Goal: Task Accomplishment & Management: Use online tool/utility

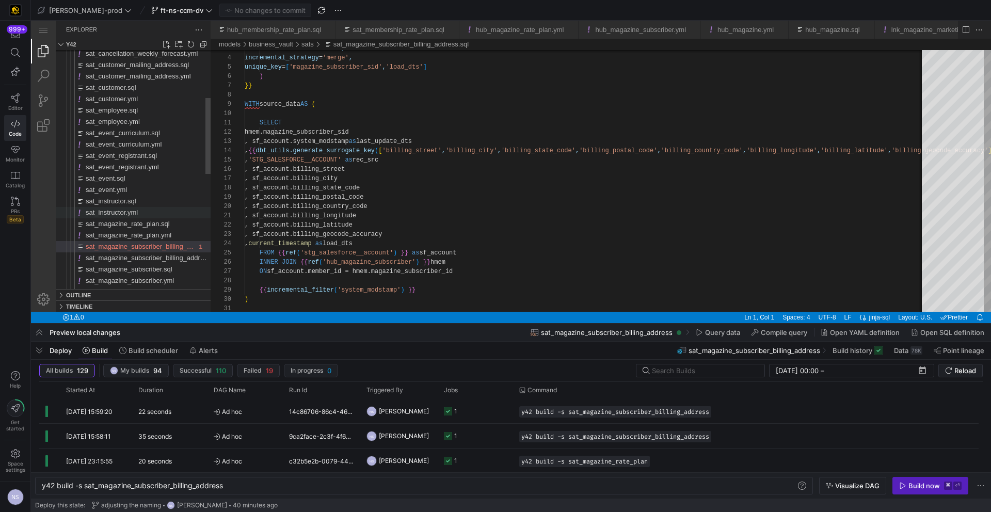
scroll to position [93, 0]
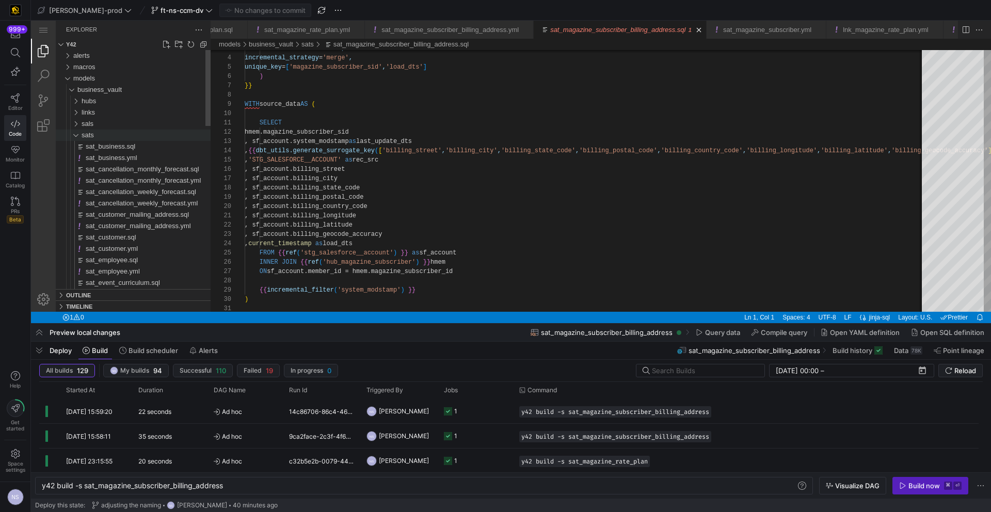
click at [114, 134] on div "sats" at bounding box center [146, 135] width 129 height 11
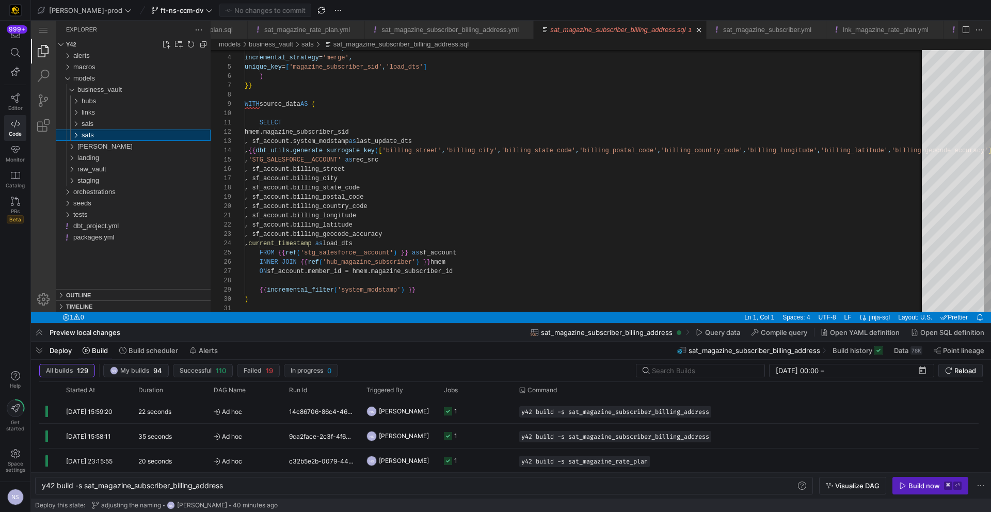
click at [104, 132] on div "sats" at bounding box center [146, 135] width 129 height 11
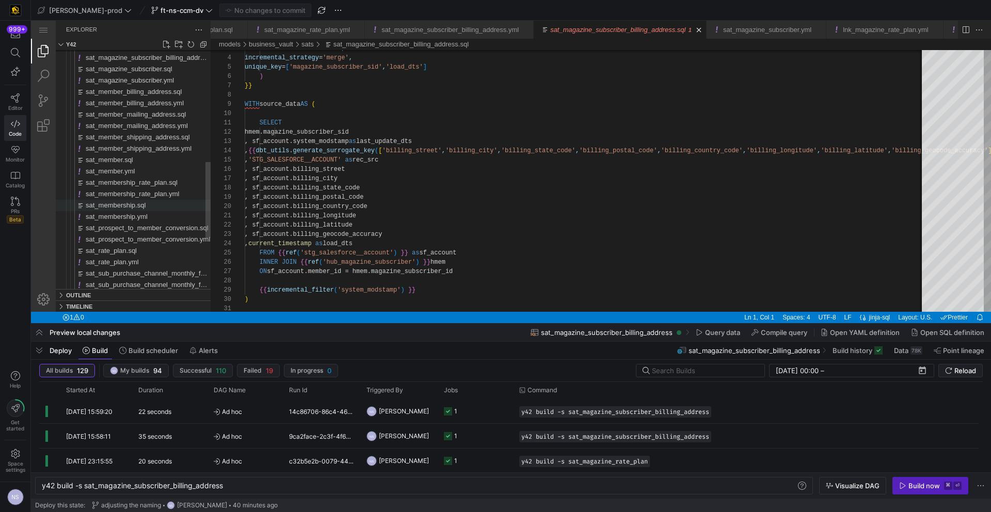
click at [146, 204] on span "sat_membership.sql" at bounding box center [116, 205] width 60 height 8
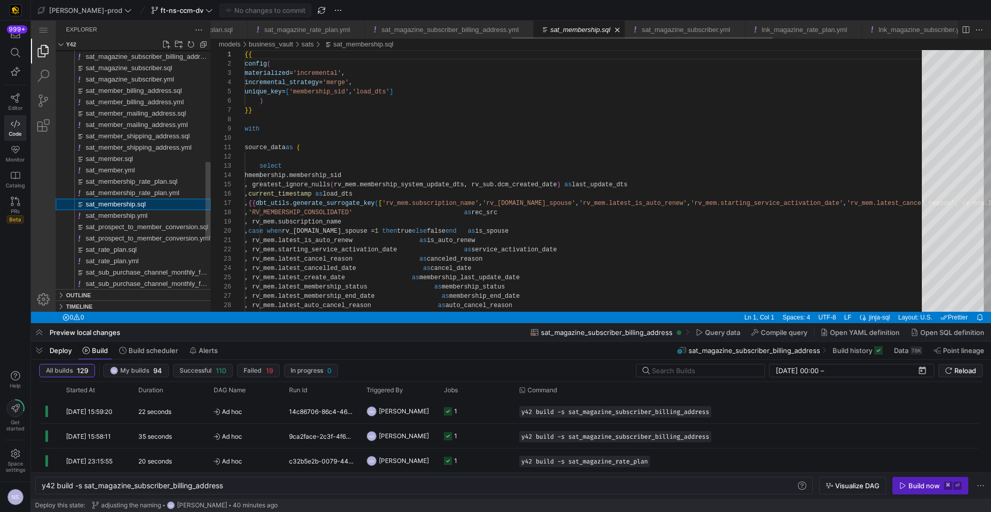
type textarea "y42 build -s sat_membership"
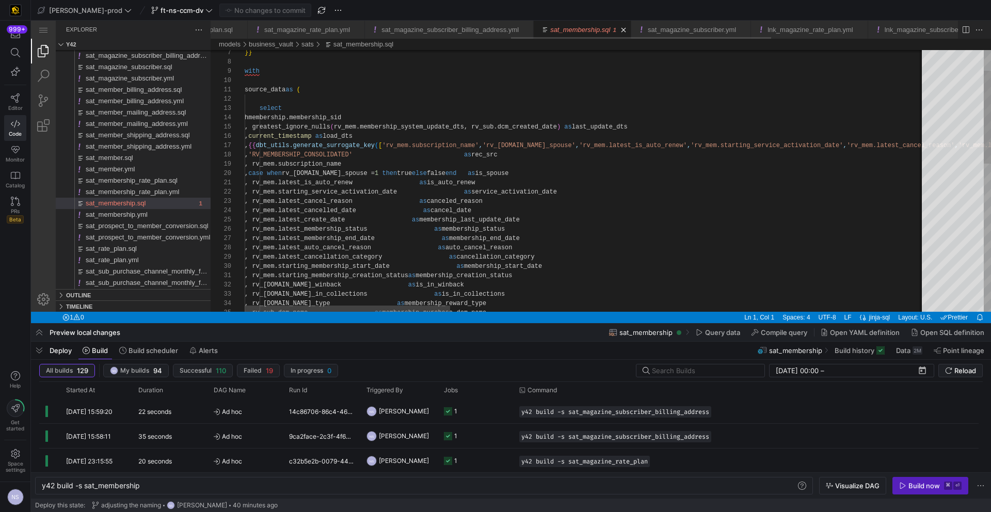
type textarea "est_cancel_reason as canceled_reason , rv_mem.latest_cancelled_date as cancel_d…"
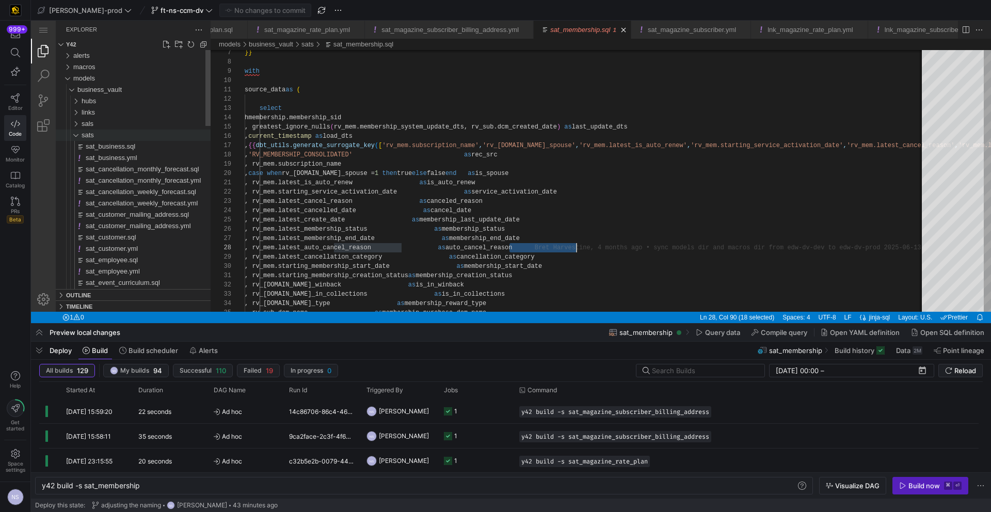
click at [90, 135] on span "sats" at bounding box center [88, 135] width 12 height 8
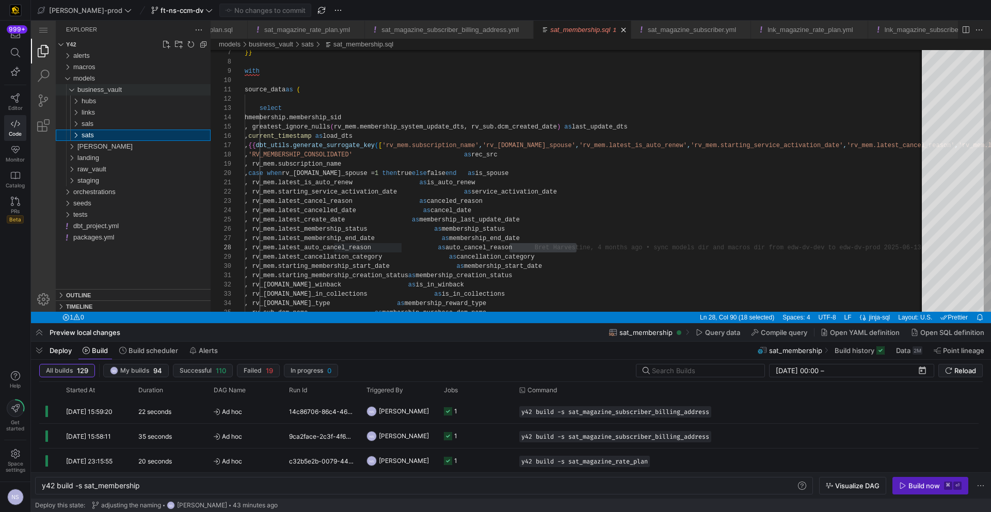
click at [94, 91] on span "business_vault" at bounding box center [99, 90] width 44 height 8
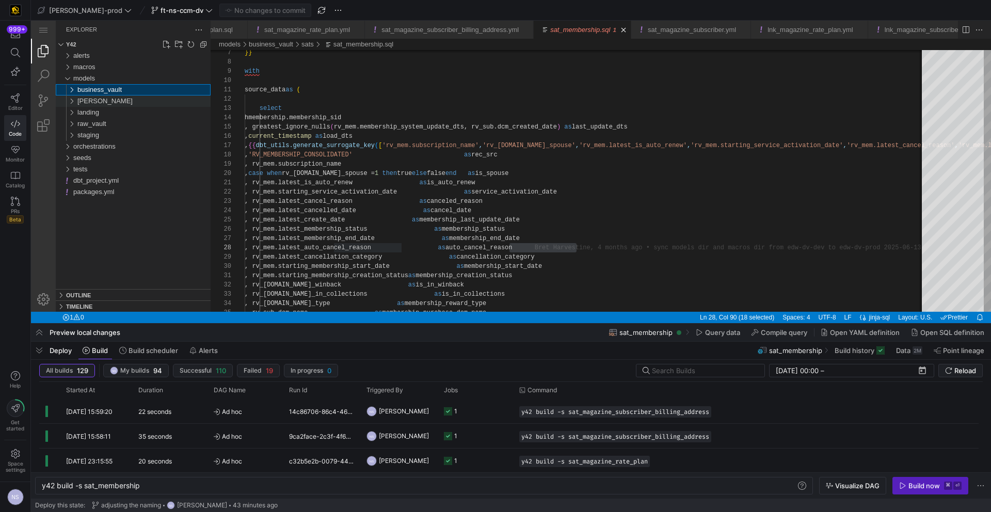
click at [91, 104] on div "[PERSON_NAME]" at bounding box center [143, 100] width 133 height 11
click at [109, 116] on span "dimensions" at bounding box center [99, 112] width 34 height 8
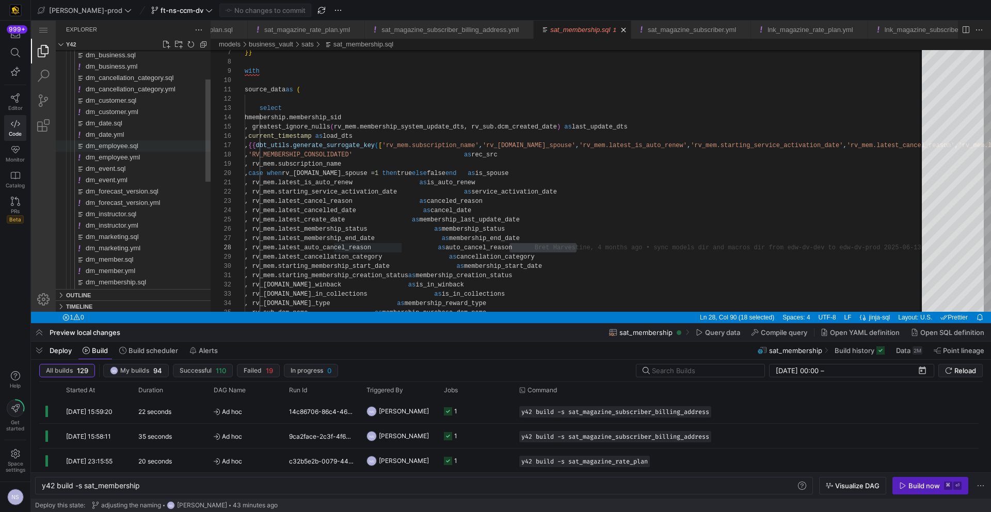
click at [127, 148] on span "dm_employee.sql" at bounding box center [112, 146] width 53 height 8
type textarea "y42 build -s dm_employee"
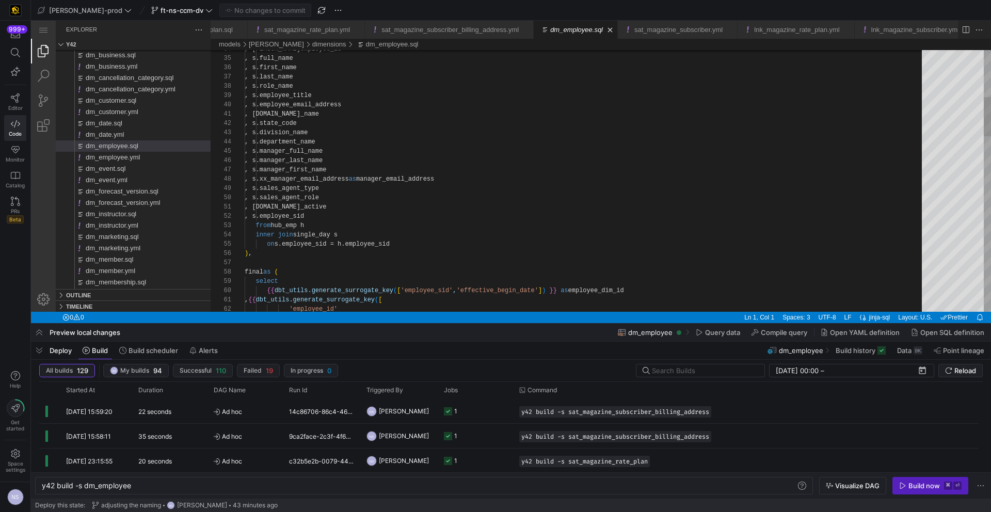
scroll to position [28, 93]
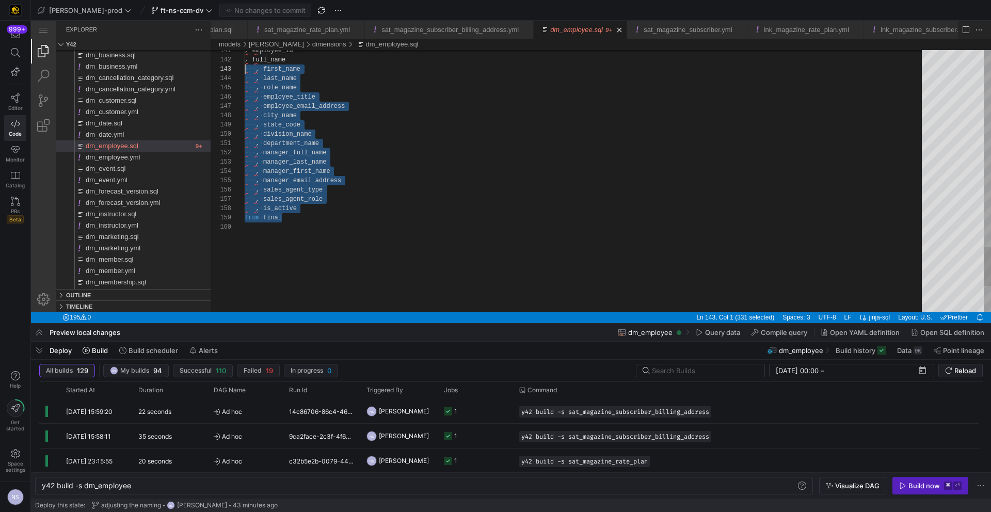
scroll to position [0, 0]
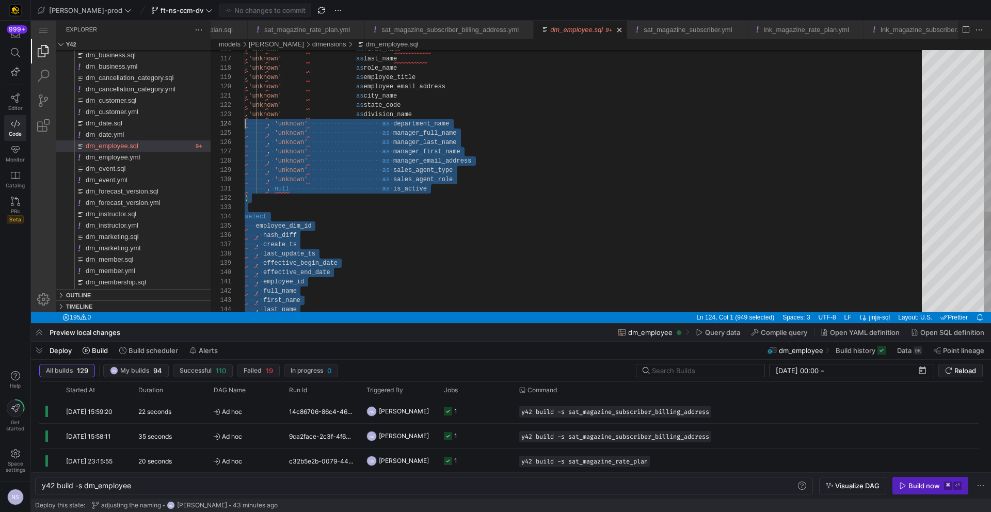
type textarea ", null as is_active ) select employee_dim_id , hash_diff , create_ts , last_upd…"
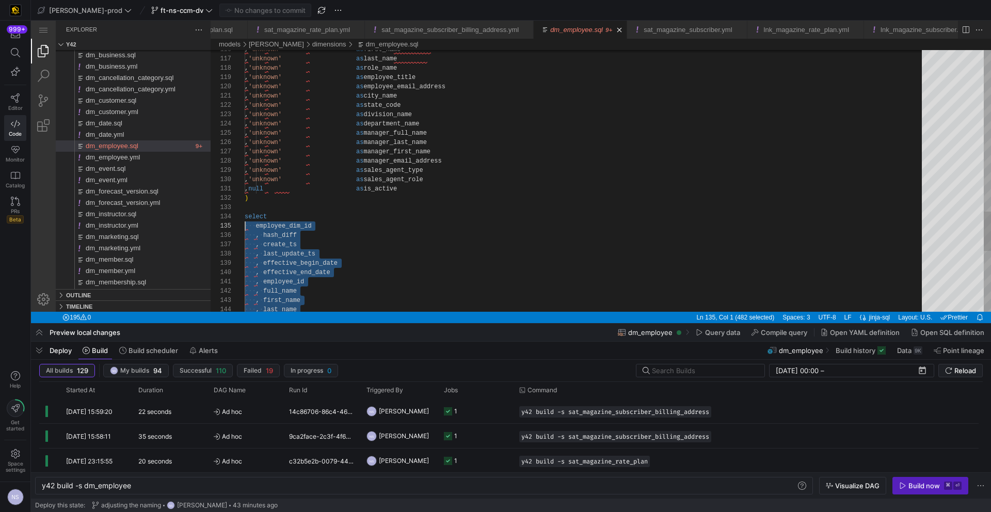
scroll to position [28, 0]
drag, startPoint x: 308, startPoint y: 221, endPoint x: 244, endPoint y: 221, distance: 64.5
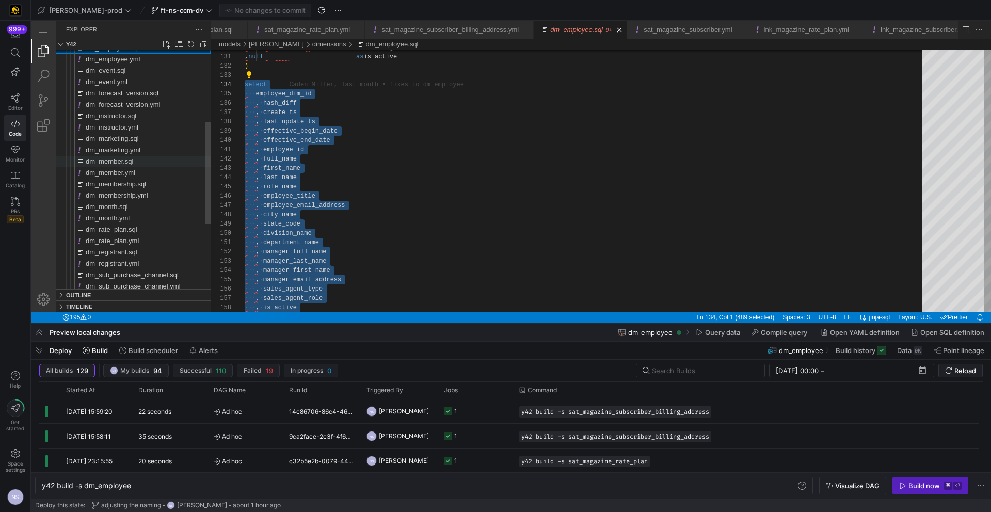
click at [117, 159] on span "dm_member.sql" at bounding box center [109, 161] width 47 height 8
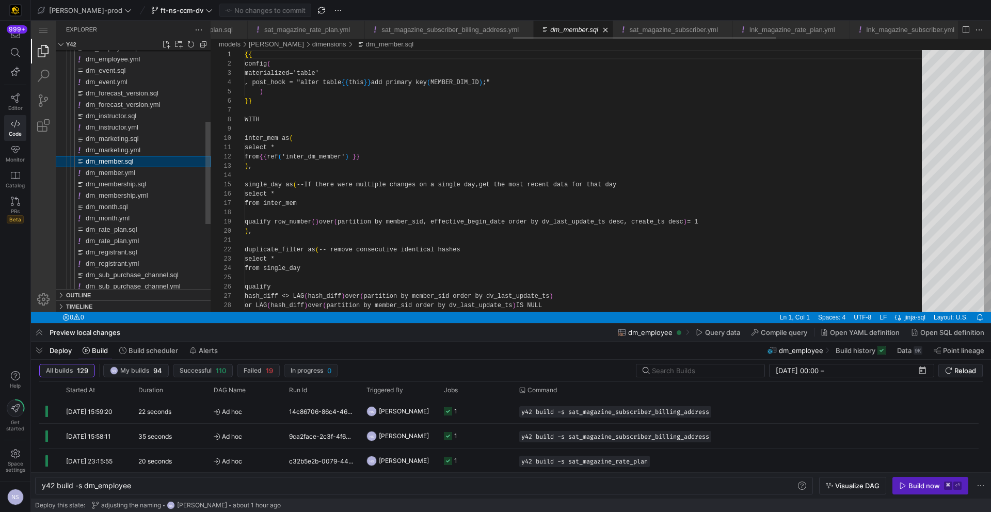
scroll to position [93, 0]
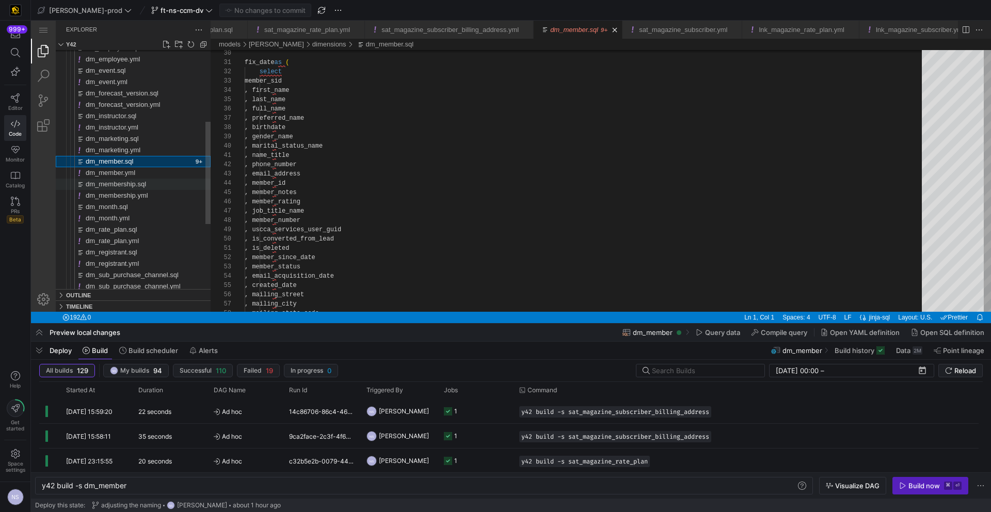
click at [150, 181] on div "dm_membership.sql" at bounding box center [148, 184] width 125 height 11
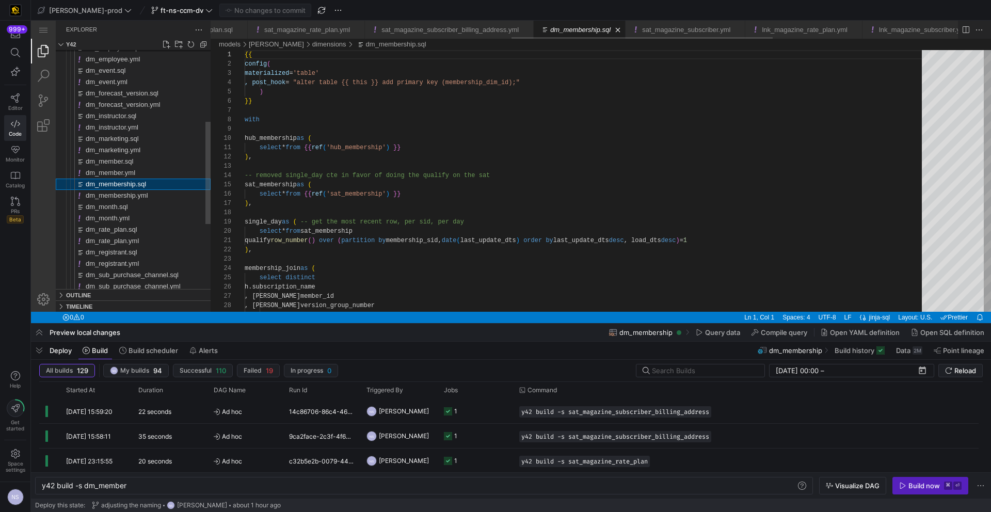
scroll to position [93, 0]
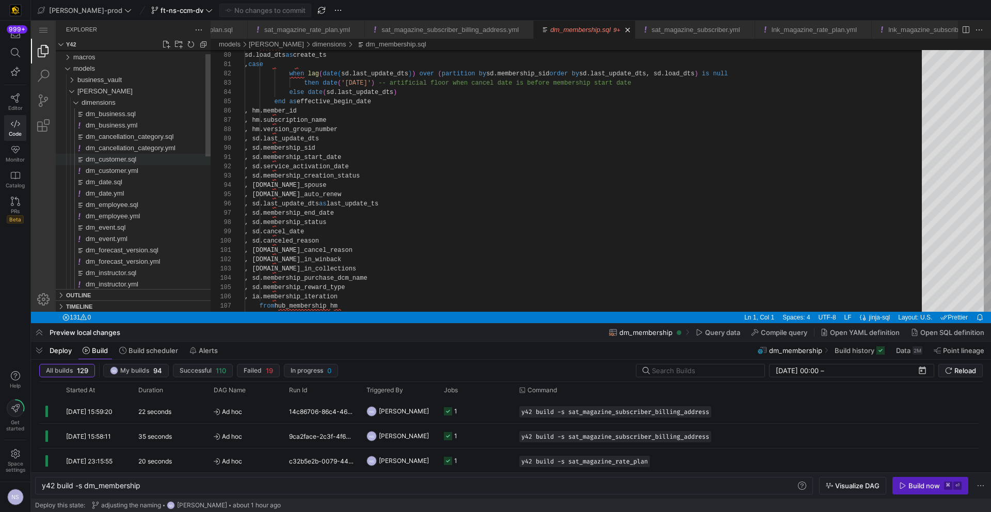
click at [136, 161] on span "dm_customer.sql" at bounding box center [111, 159] width 51 height 8
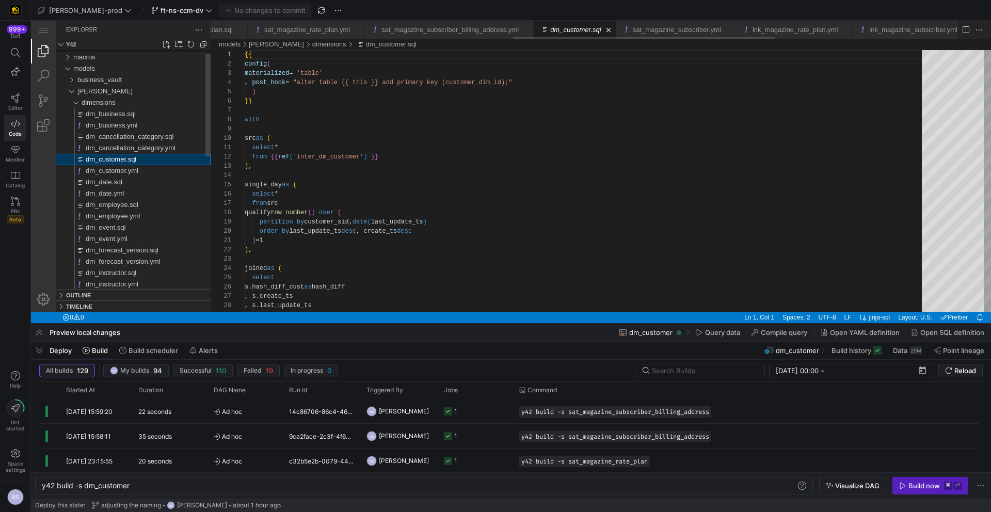
scroll to position [93, 0]
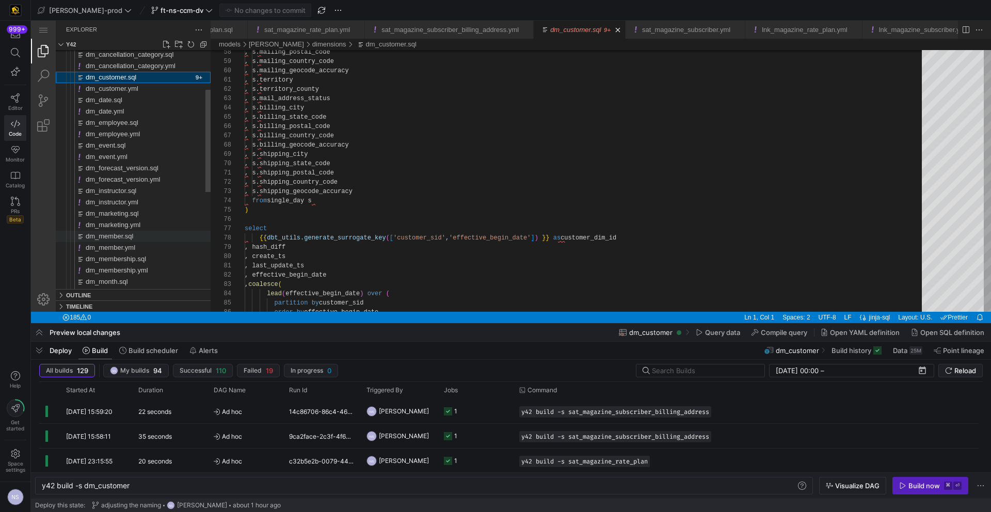
click at [131, 232] on span "dm_member.sql" at bounding box center [109, 236] width 47 height 8
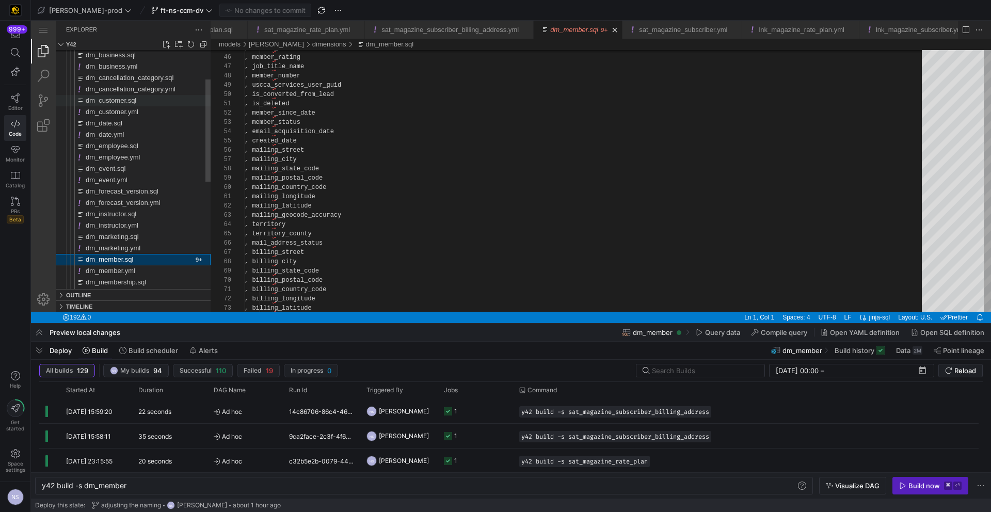
click at [131, 101] on span "dm_customer.sql" at bounding box center [111, 101] width 51 height 8
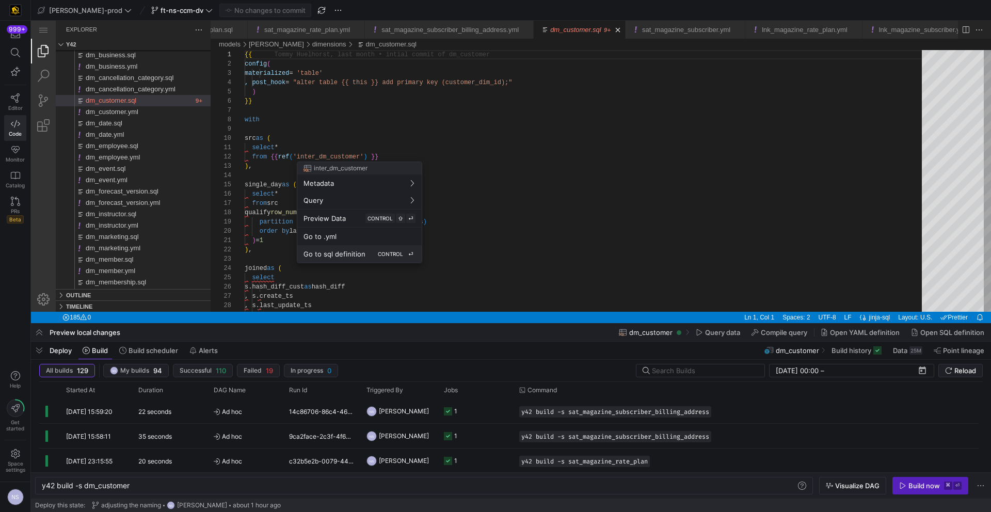
drag, startPoint x: 341, startPoint y: 252, endPoint x: 310, endPoint y: 231, distance: 37.5
click at [341, 252] on span "Go to sql definition" at bounding box center [335, 254] width 62 height 8
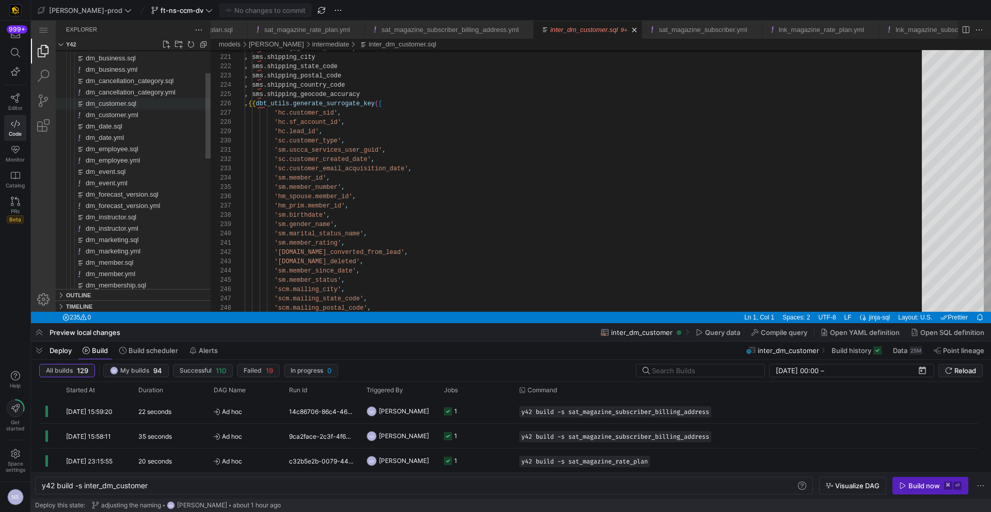
click at [124, 106] on span "dm_customer.sql" at bounding box center [111, 104] width 51 height 8
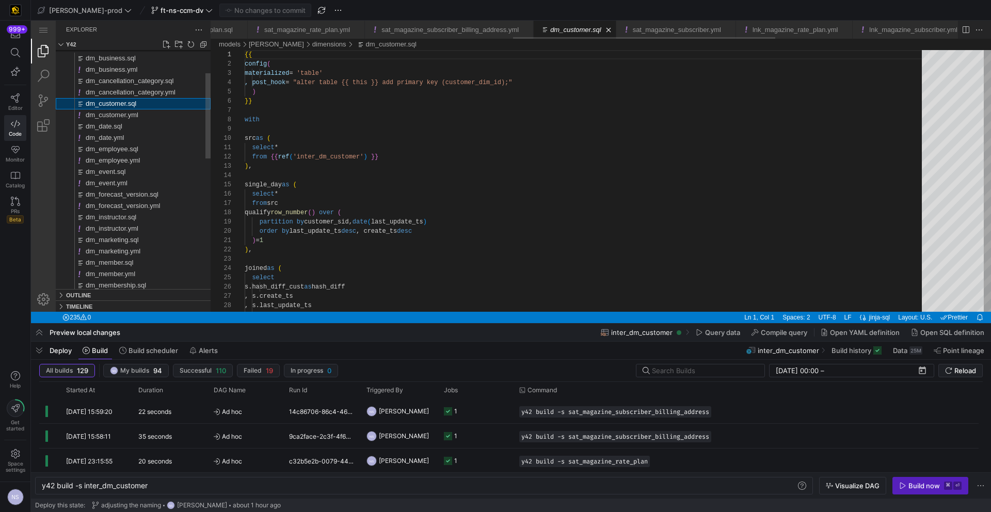
type textarea "y42 build -s dm_customer"
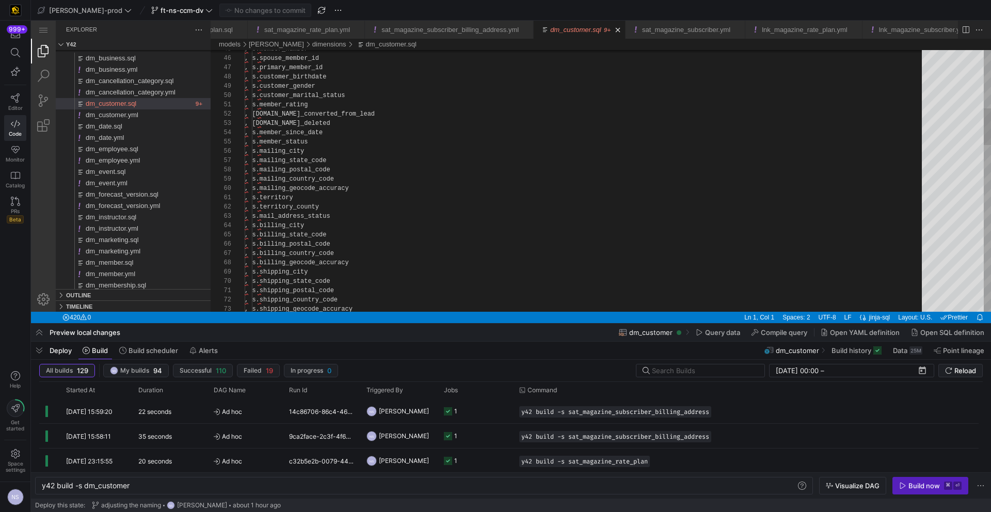
type textarea ", s.member_rating , [DOMAIN_NAME]_converted_from_lead , [DOMAIN_NAME]_deleted ,…"
type textarea "e"
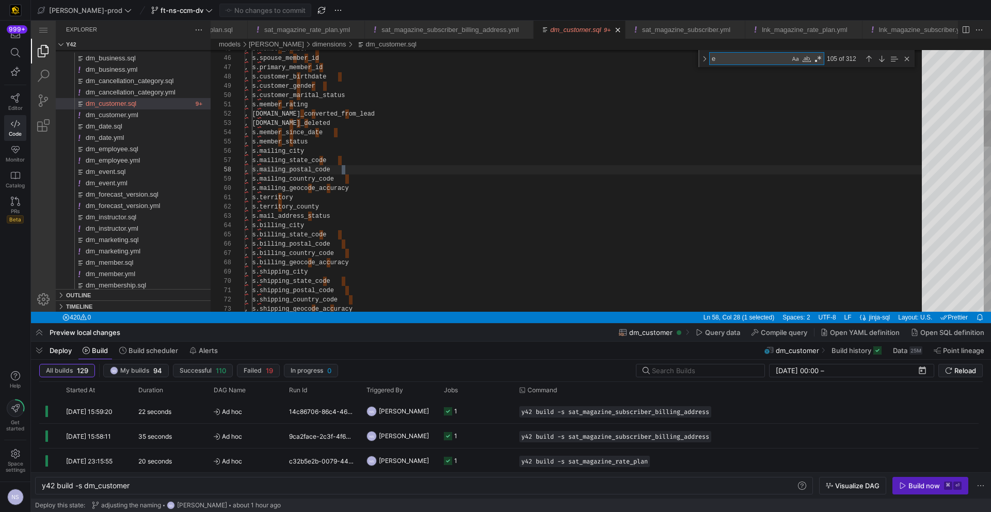
scroll to position [56, 101]
type textarea ", lead_id , customer_type , uscca_services_user_guid , customer_created_date , …"
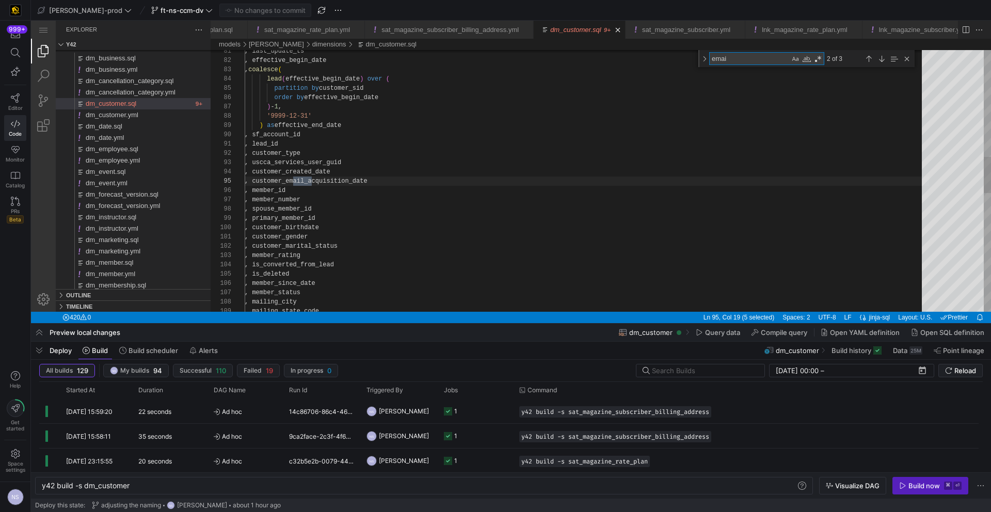
scroll to position [93, 67]
type textarea "email"
click at [872, 58] on div "Previous Match (⇧Enter)" at bounding box center [868, 58] width 11 height 11
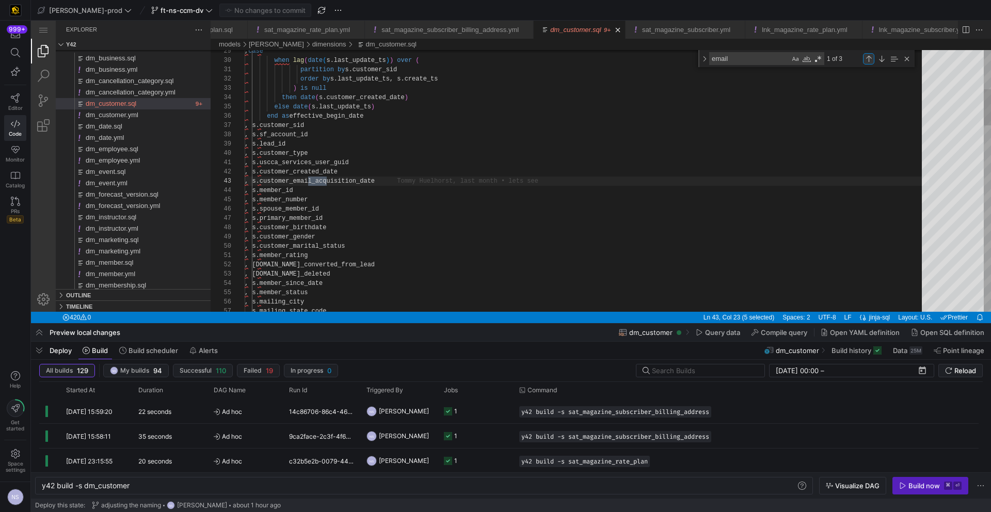
click at [872, 58] on div "Previous Match (⇧Enter)" at bounding box center [868, 58] width 11 height 11
type textarea ", '[DATE]' as customer_created_date , '[DATE]' as customer_email_acquisition_da…"
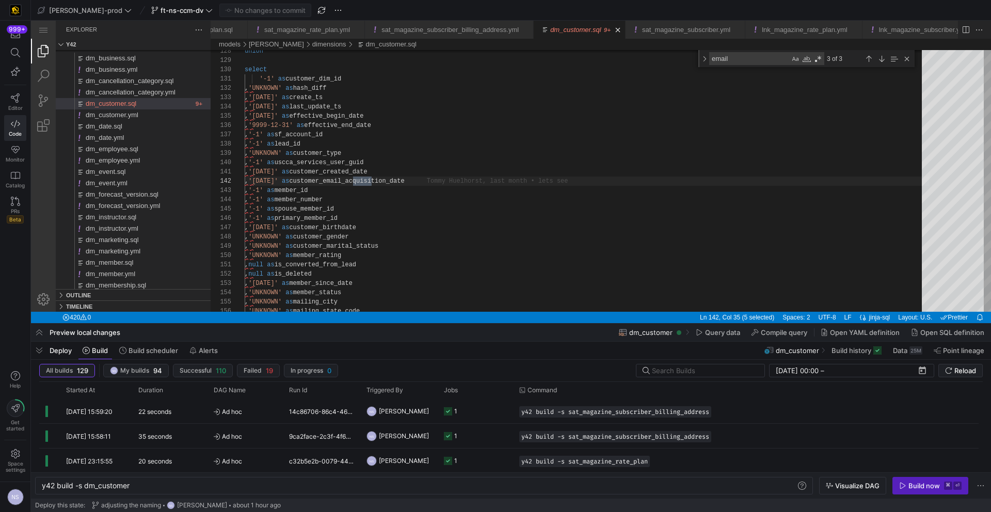
click at [724, 60] on textarea "email" at bounding box center [750, 59] width 80 height 12
